Goal: Information Seeking & Learning: Learn about a topic

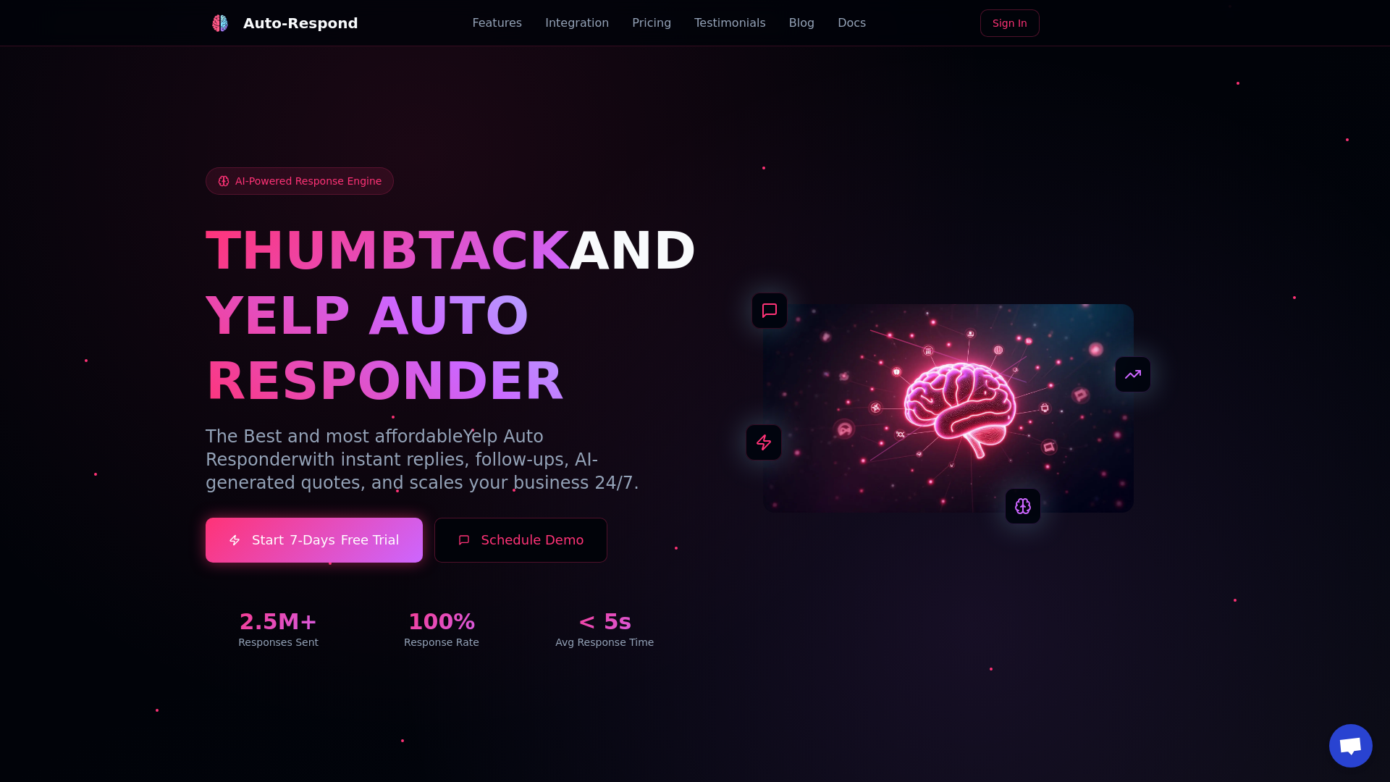
click at [789, 23] on link "Blog" at bounding box center [801, 22] width 25 height 17
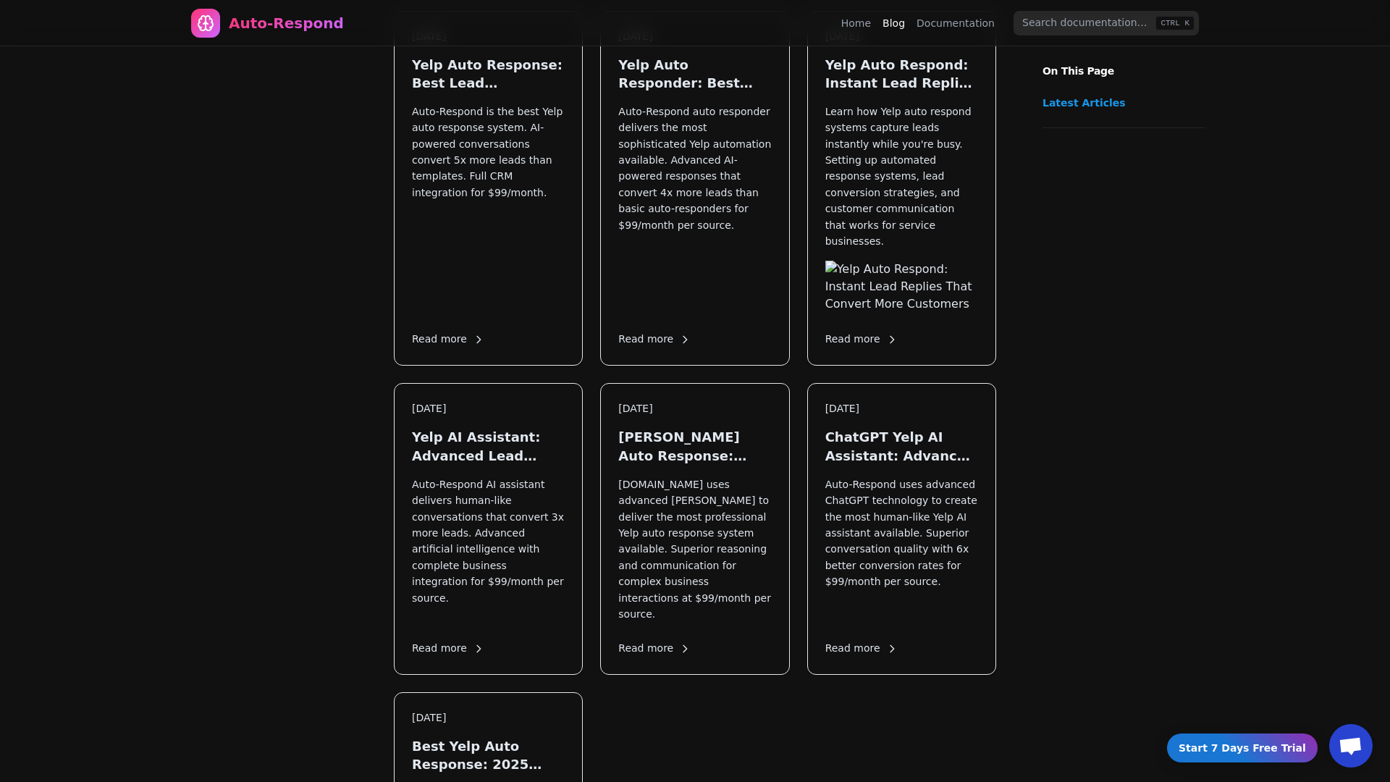
scroll to position [2009, 0]
